Goal: Task Accomplishment & Management: Manage account settings

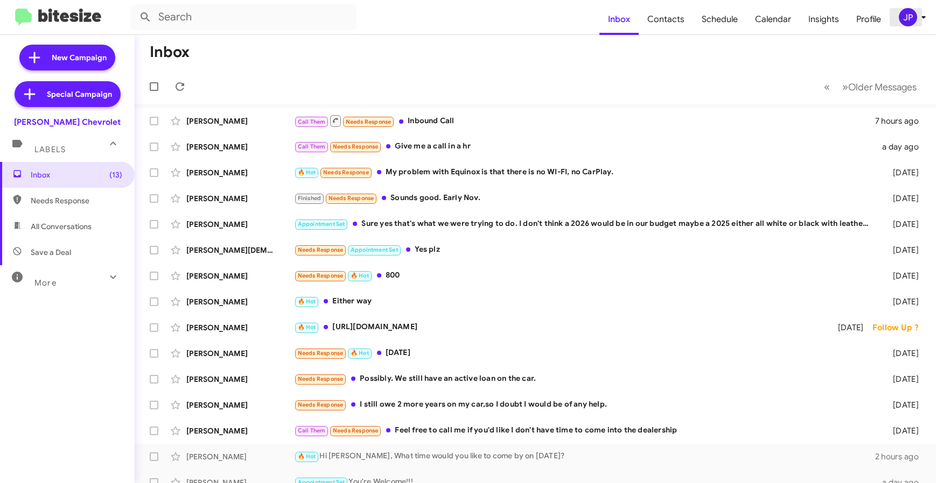
click at [923, 24] on span "JP" at bounding box center [914, 17] width 32 height 18
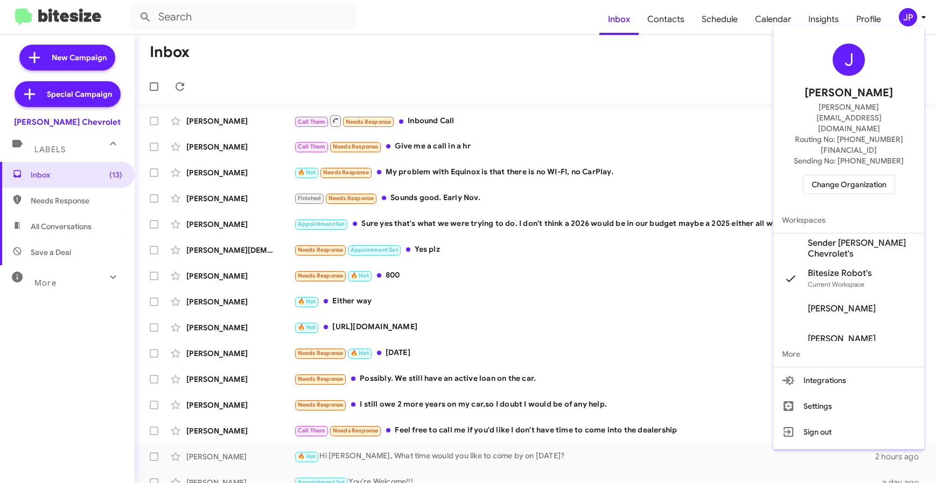
click at [865, 175] on span "Change Organization" at bounding box center [848, 184] width 75 height 18
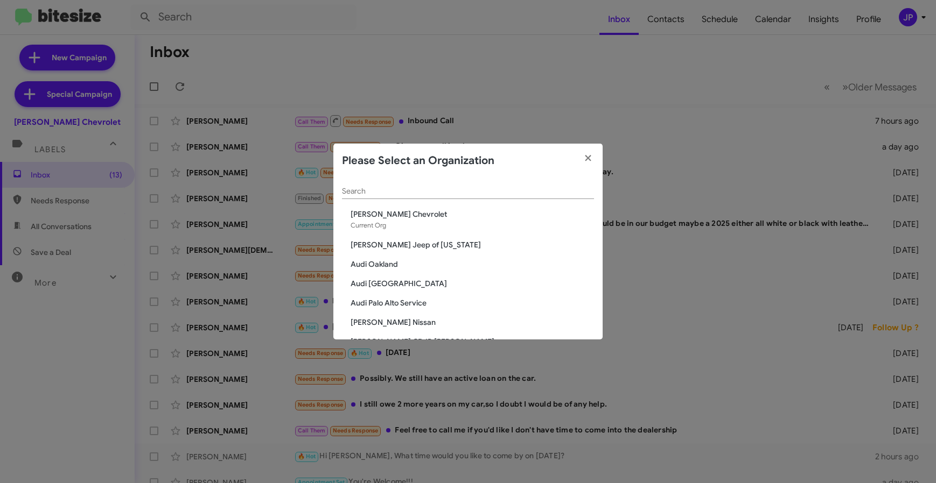
click at [374, 186] on div "Search" at bounding box center [468, 188] width 252 height 21
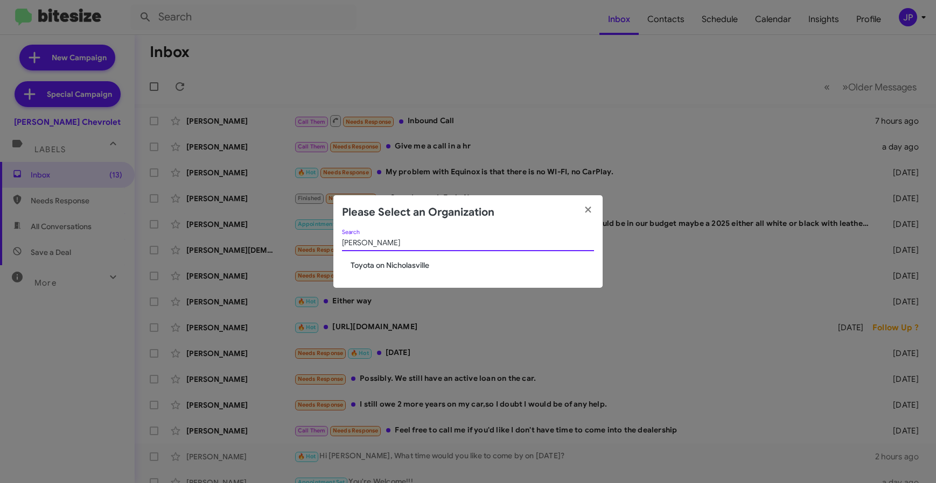
type input "[PERSON_NAME]"
click at [369, 263] on span "Toyota on Nicholasville" at bounding box center [471, 265] width 243 height 11
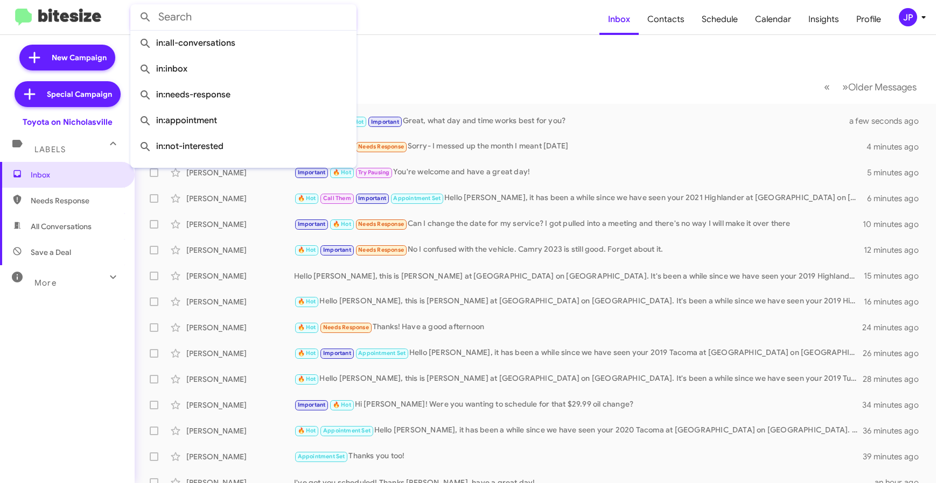
click at [231, 12] on input "text" at bounding box center [243, 17] width 226 height 26
paste input "859-913-4249"
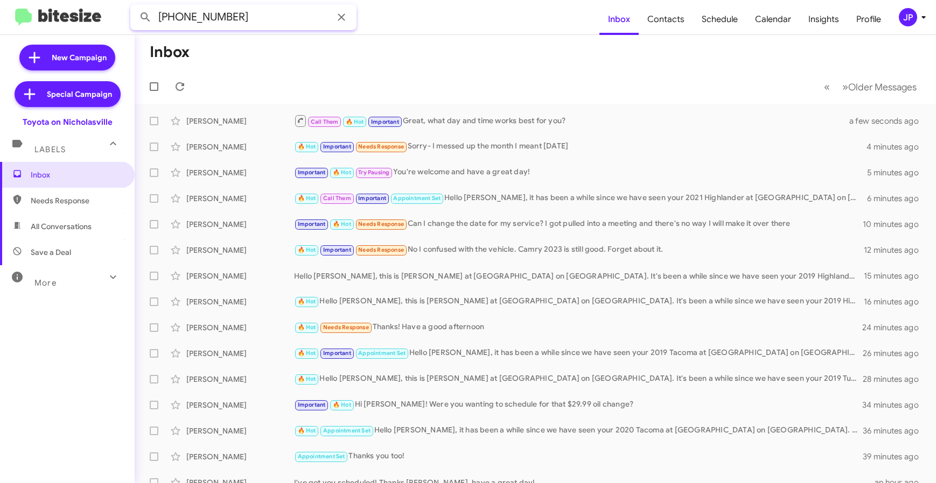
click at [208, 17] on input "859-913-4249" at bounding box center [243, 17] width 226 height 26
click at [187, 16] on input "859-9134249" at bounding box center [243, 17] width 226 height 26
click at [186, 16] on input "859-9134249" at bounding box center [243, 17] width 226 height 26
click at [235, 15] on input "8599134249" at bounding box center [243, 17] width 226 height 26
type input "8599134249"
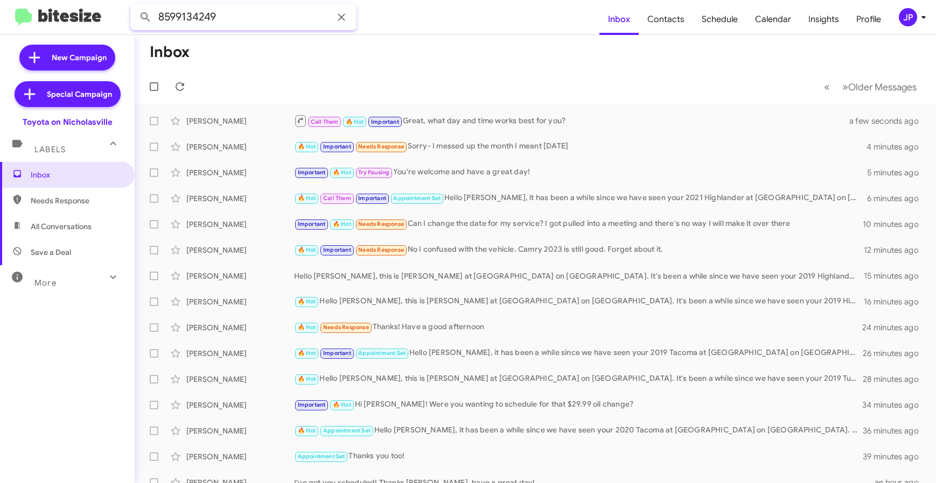
click at [135, 6] on button at bounding box center [146, 17] width 22 height 22
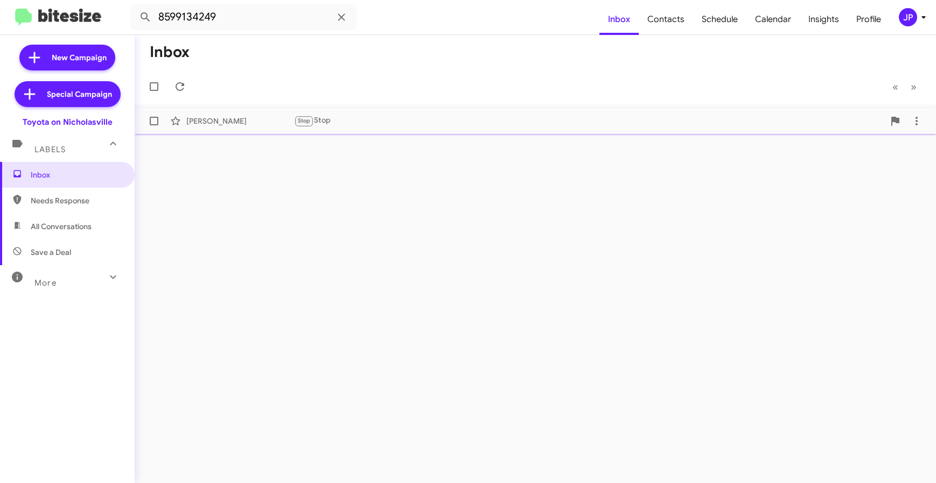
click at [235, 112] on div "Andrew Myatt Stop Stop 2 years ago" at bounding box center [535, 121] width 784 height 22
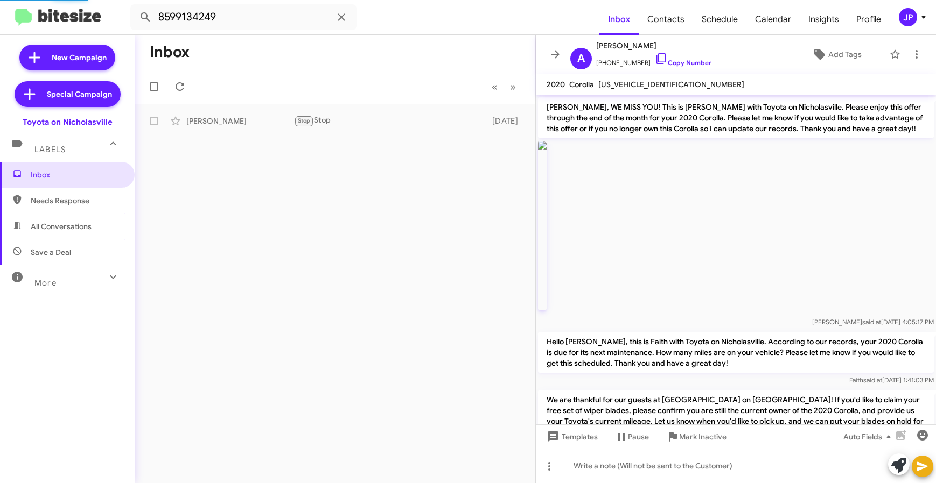
scroll to position [553, 0]
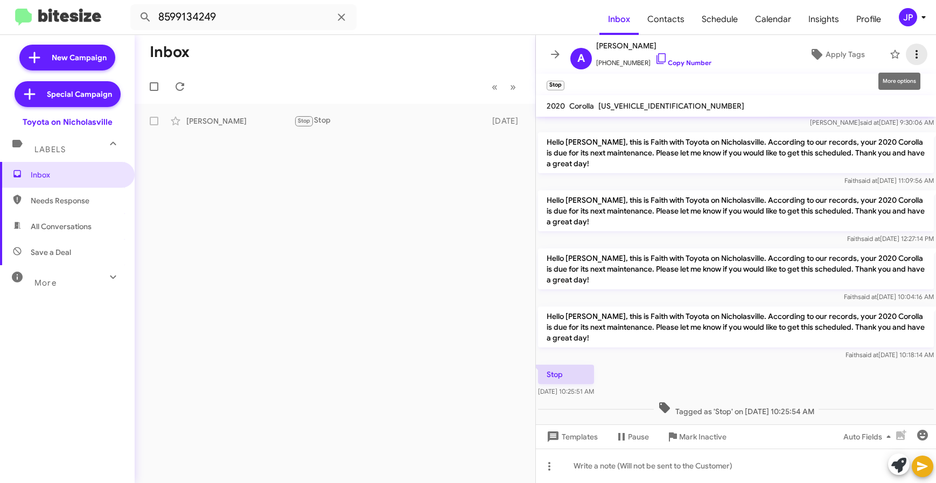
click at [921, 57] on icon at bounding box center [916, 54] width 13 height 13
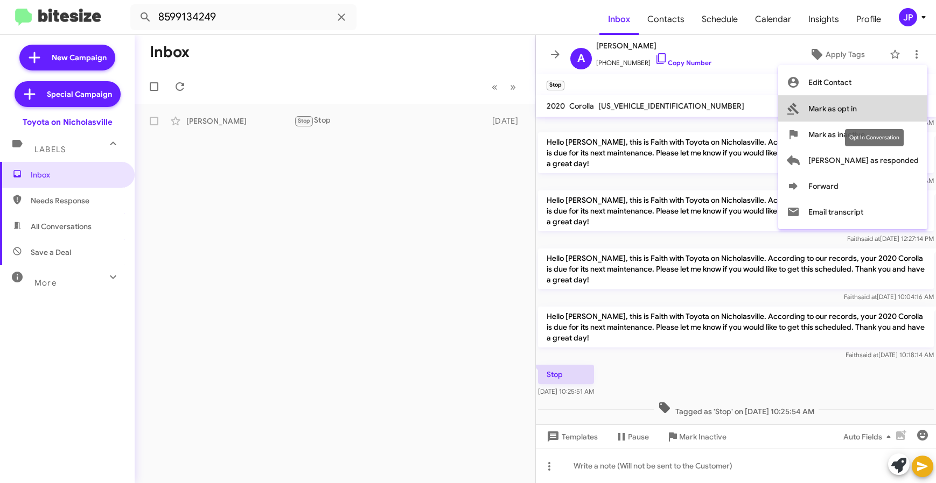
click at [904, 101] on button "Mark as opt in" at bounding box center [852, 109] width 149 height 26
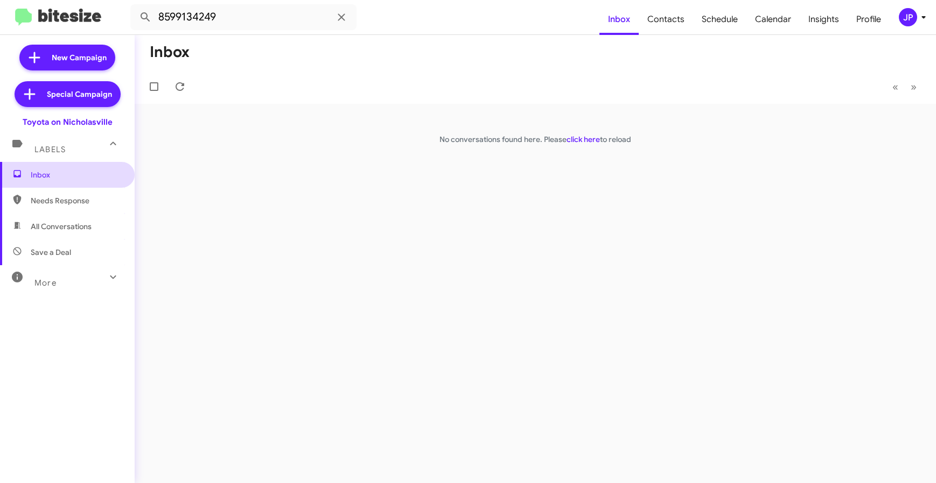
click at [80, 166] on span "Inbox" at bounding box center [67, 175] width 135 height 26
